Goal: Register for event/course

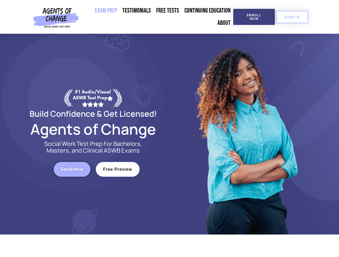
click at [170, 129] on div at bounding box center [246, 134] width 153 height 201
click at [254, 17] on span "Enroll Now" at bounding box center [254, 16] width 24 height 7
click at [292, 17] on span "SIGN IN" at bounding box center [291, 16] width 15 height 3
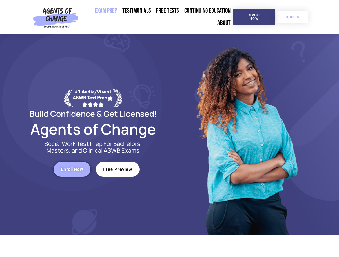
click at [72, 170] on span "Enroll Now" at bounding box center [72, 169] width 22 height 5
click at [117, 170] on span "Free Preview" at bounding box center [117, 169] width 29 height 5
